Goal: Task Accomplishment & Management: Use online tool/utility

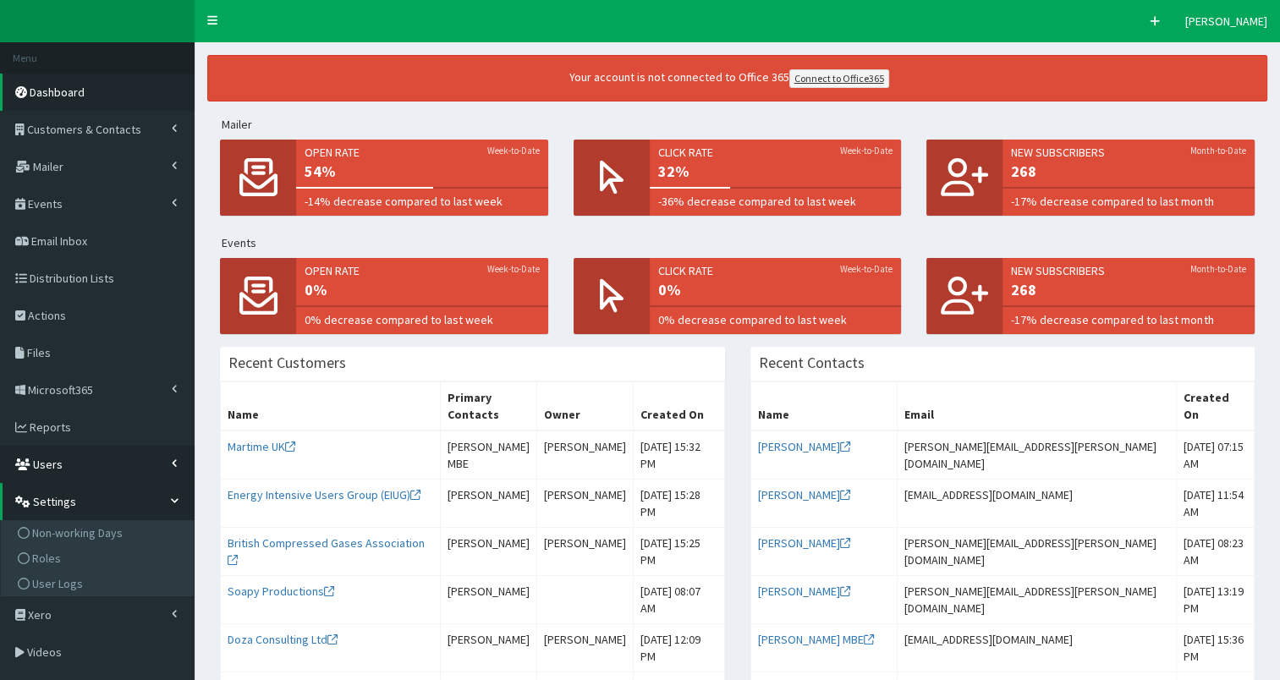
click at [110, 470] on link "Users" at bounding box center [97, 464] width 195 height 37
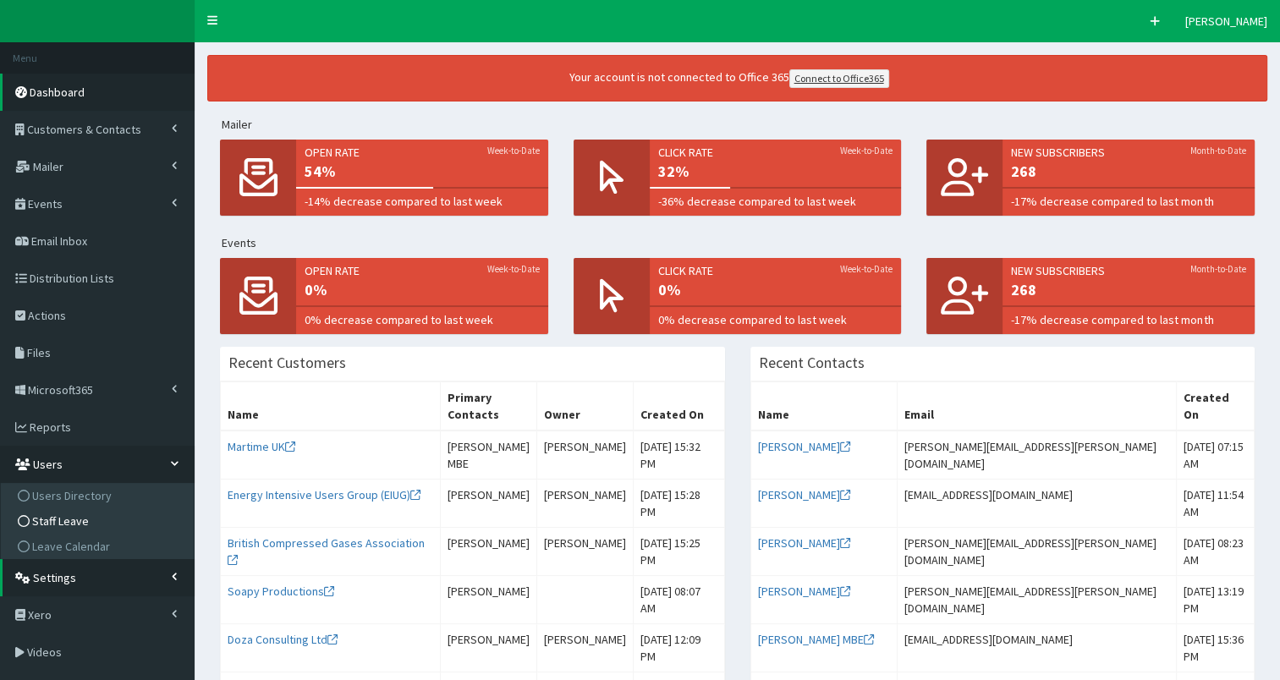
click at [70, 524] on span "Staff Leave" at bounding box center [60, 520] width 57 height 15
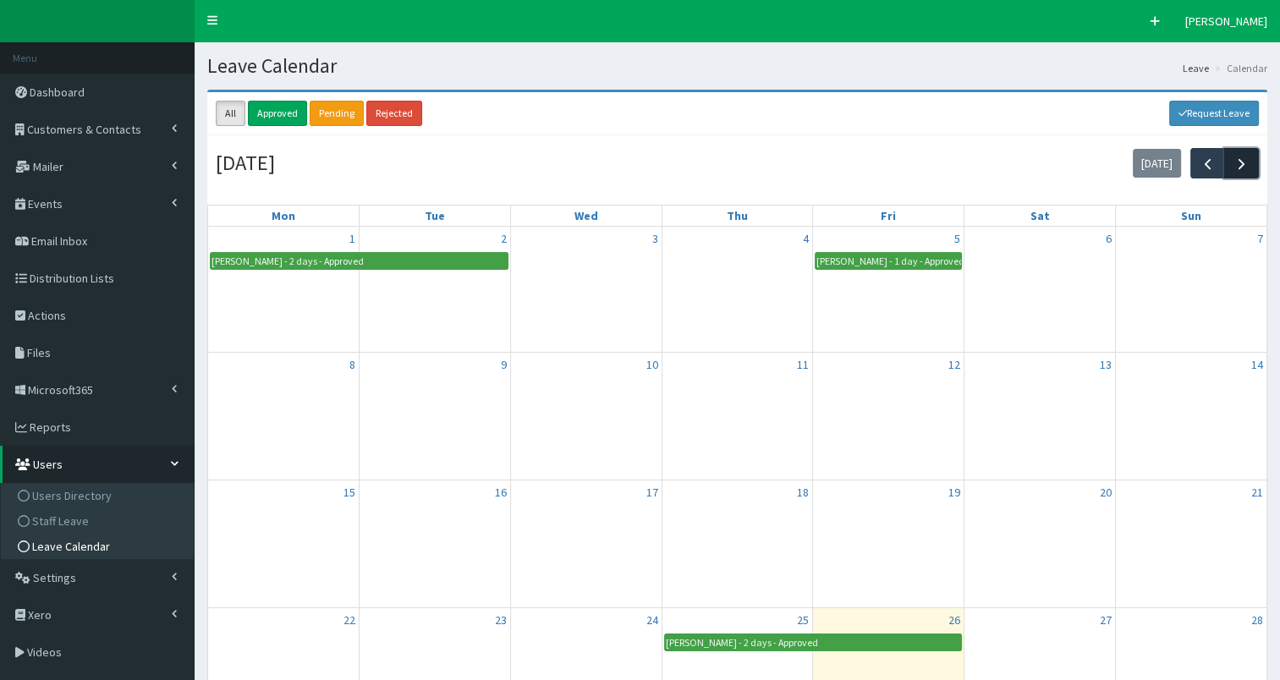
click at [1247, 159] on span "button" at bounding box center [1241, 164] width 18 height 18
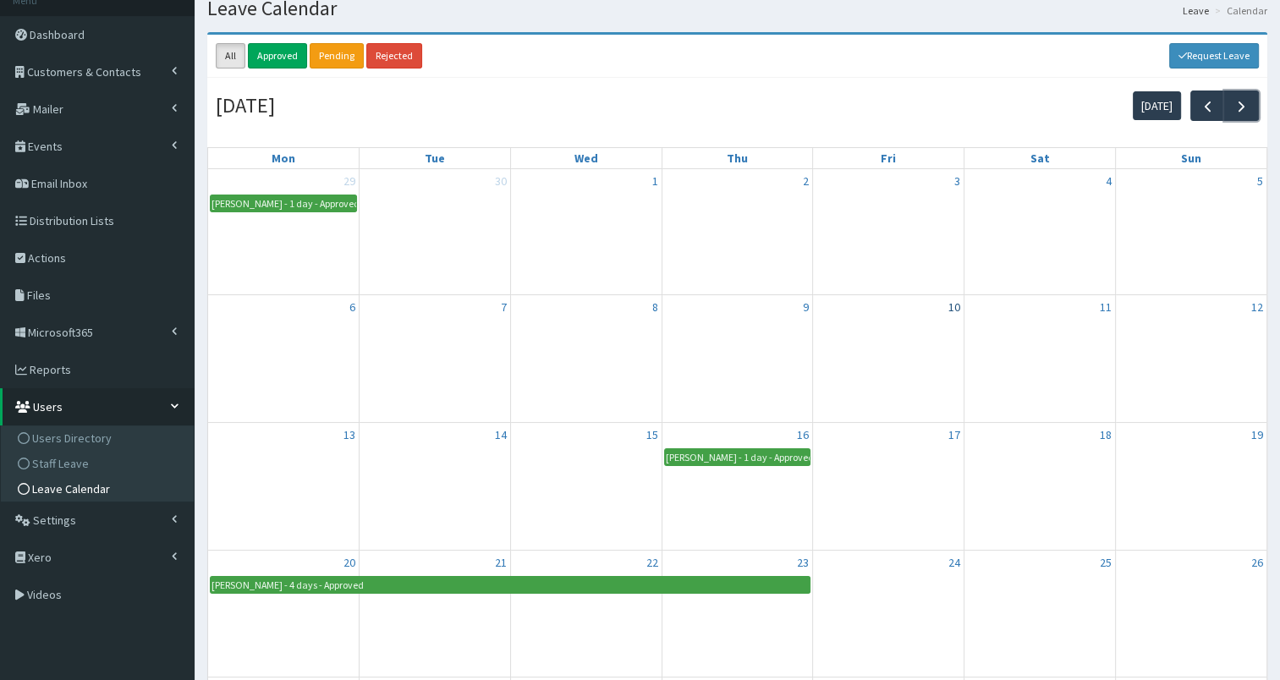
scroll to position [85, 0]
